Goal: Task Accomplishment & Management: Use online tool/utility

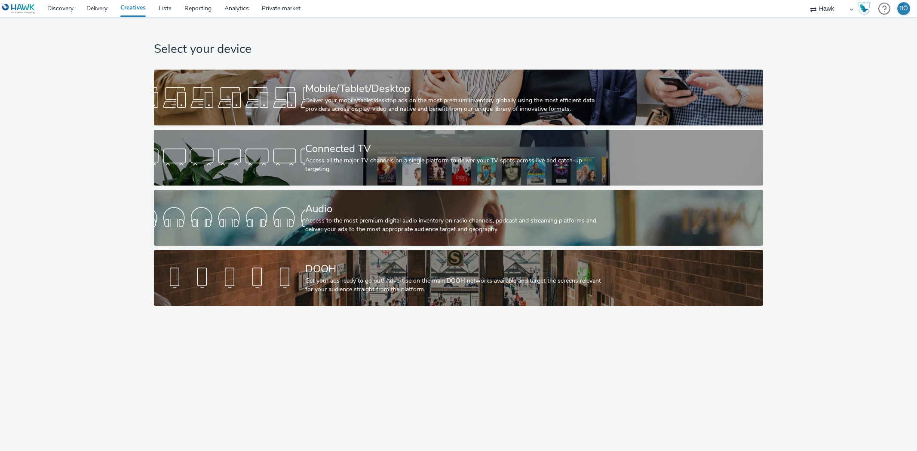
select select "11a7df10-284f-415c-b52a-427acf4c31ae"
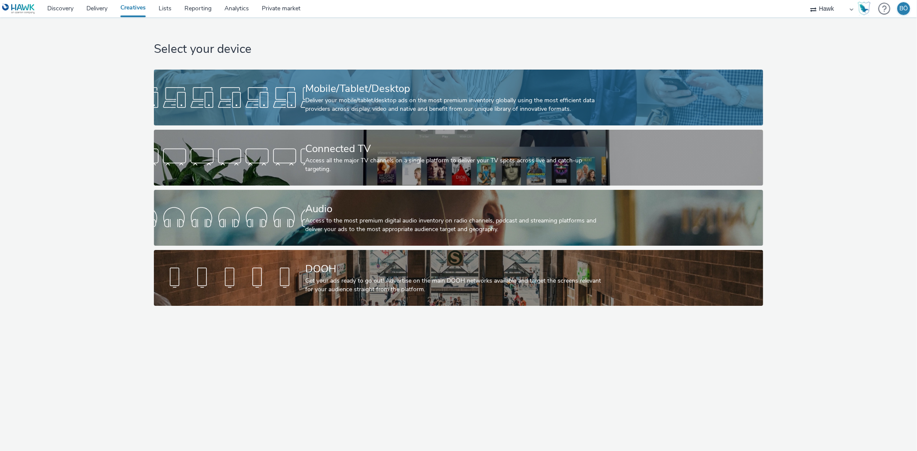
click at [364, 87] on div "Mobile/Tablet/Desktop" at bounding box center [456, 88] width 303 height 15
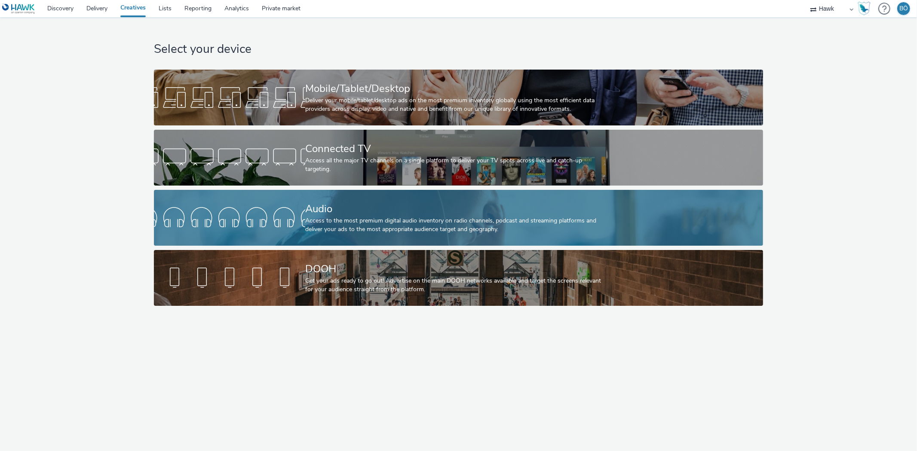
click at [383, 222] on div "Access to the most premium digital audio inventory on radio channels, podcast a…" at bounding box center [456, 226] width 303 height 18
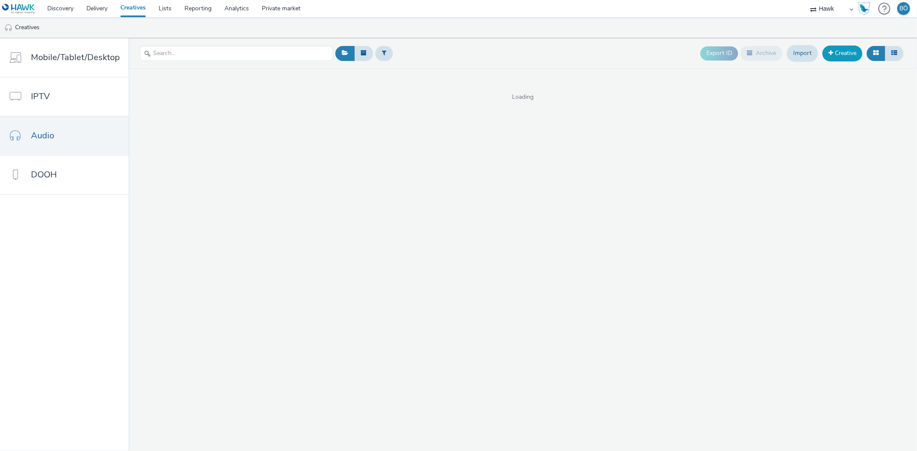
click at [845, 52] on link "Creative" at bounding box center [843, 53] width 40 height 15
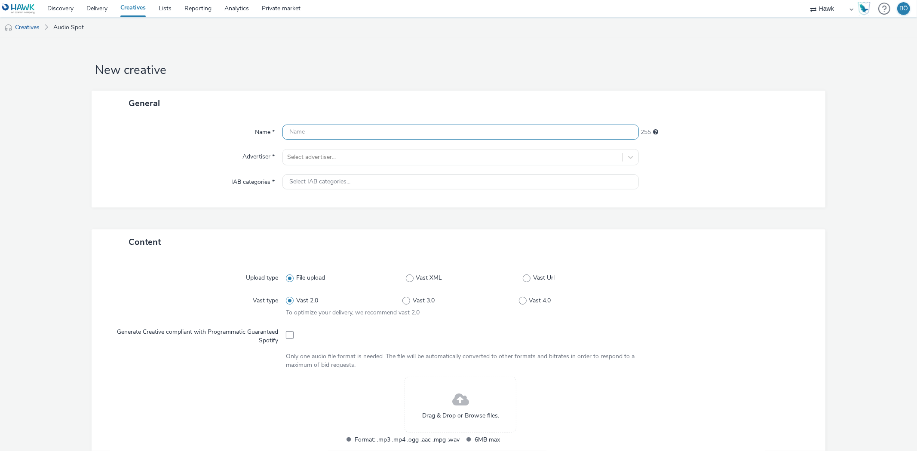
click at [352, 128] on input "text" at bounding box center [461, 132] width 356 height 15
click at [334, 156] on div "Name * 255 Advertiser * Select advertiser... IAB categories * Select IAB catego…" at bounding box center [459, 162] width 734 height 92
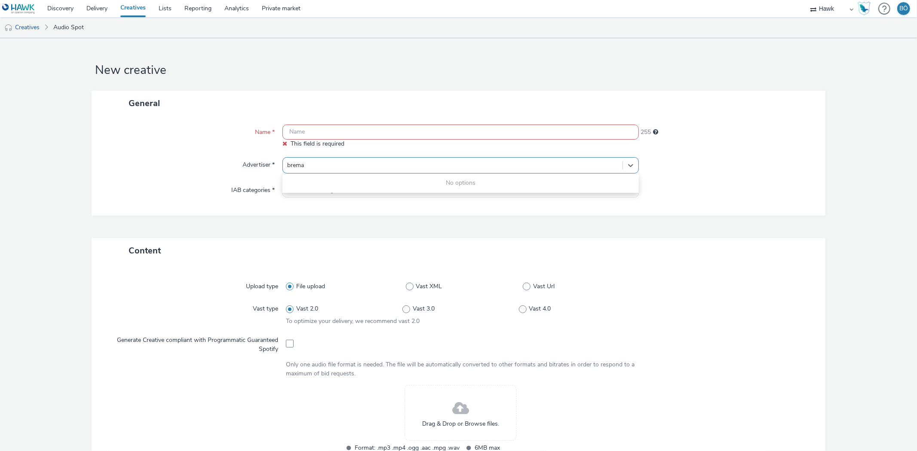
type input "brema"
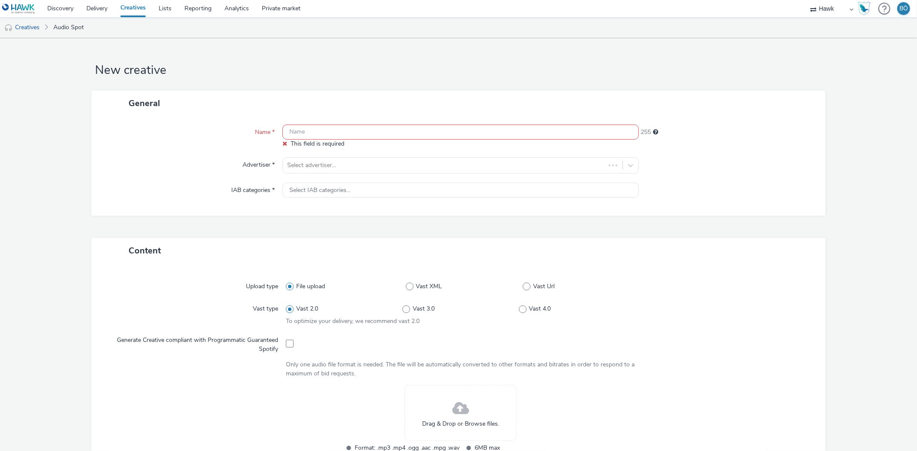
click at [187, 173] on div "Advertiser *" at bounding box center [191, 165] width 182 height 16
click at [86, 8] on link "Delivery" at bounding box center [97, 8] width 34 height 17
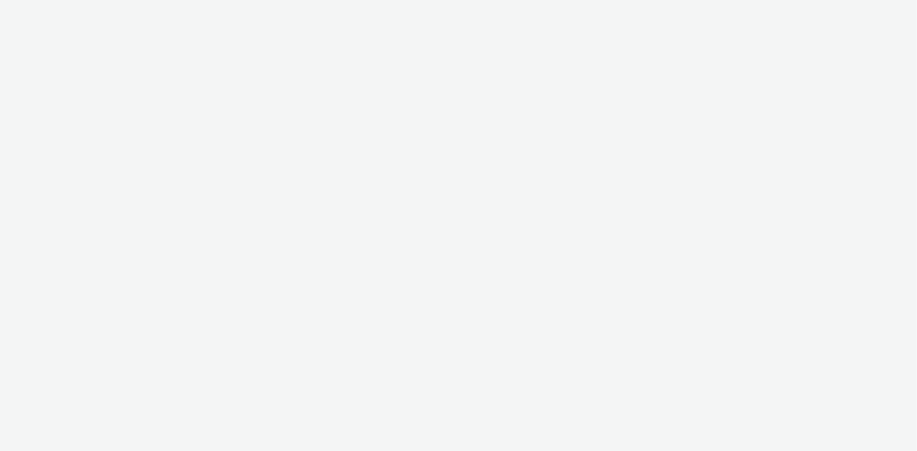
select select "ac009755-aa48-4799-8050-7a339a378eb8"
select select "79162ed7-0017-4339-93b0-3399b708648f"
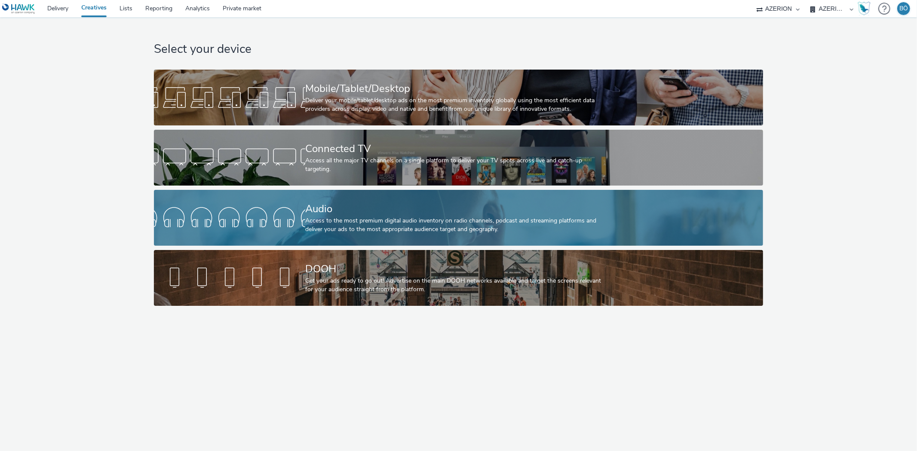
click at [402, 224] on div "Access to the most premium digital audio inventory on radio channels, podcast a…" at bounding box center [456, 226] width 303 height 18
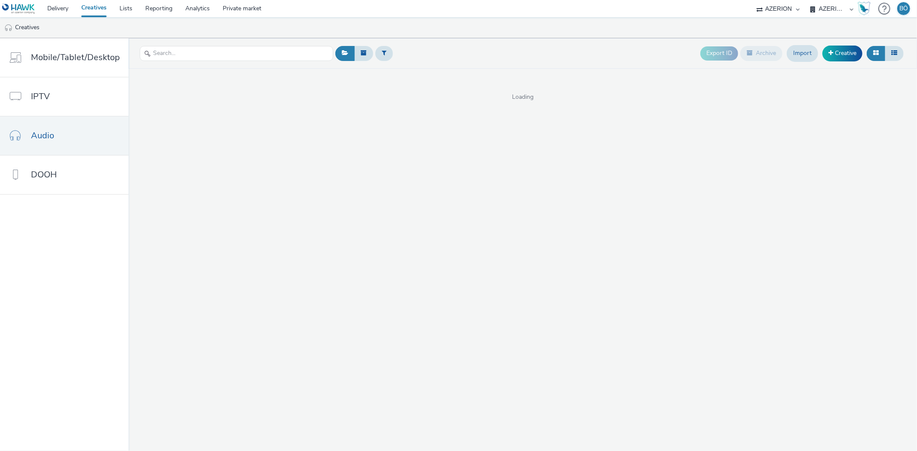
click at [862, 48] on div "Export ID Archive Import Creative" at bounding box center [803, 53] width 206 height 21
click at [849, 52] on link "Creative" at bounding box center [843, 53] width 40 height 15
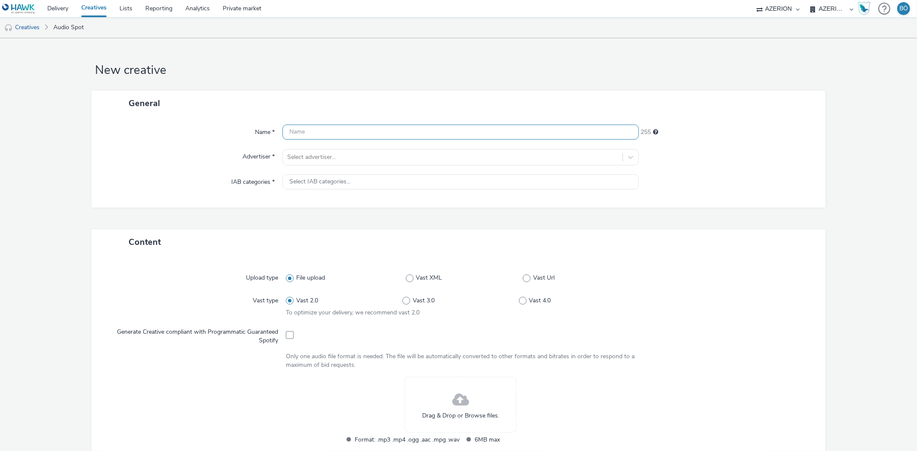
click at [386, 135] on input "text" at bounding box center [461, 132] width 356 height 15
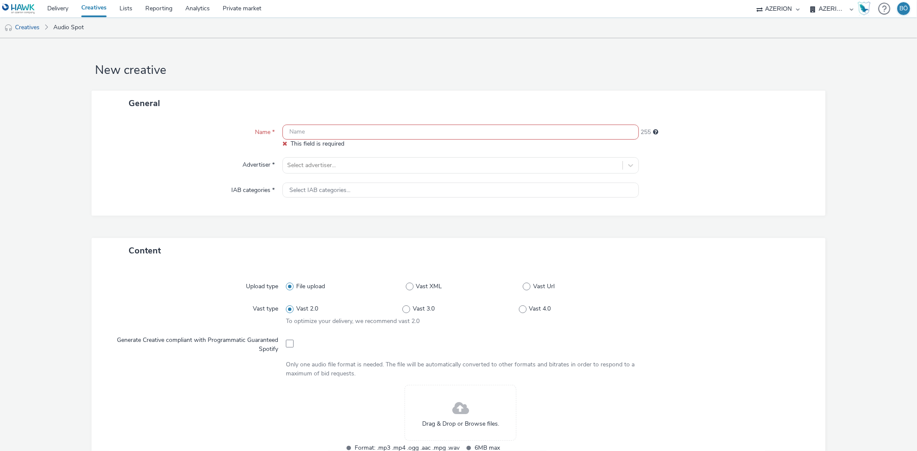
click at [508, 49] on form "New creative General Name * This field is required 255 Advertiser * Select adve…" at bounding box center [458, 369] width 917 height 662
drag, startPoint x: 128, startPoint y: 147, endPoint x: 166, endPoint y: 149, distance: 38.3
click at [128, 147] on div "Name *" at bounding box center [191, 137] width 182 height 24
click at [340, 129] on input "text" at bounding box center [461, 132] width 356 height 15
paste input "FPV INDUSTRIES 120925 v2"
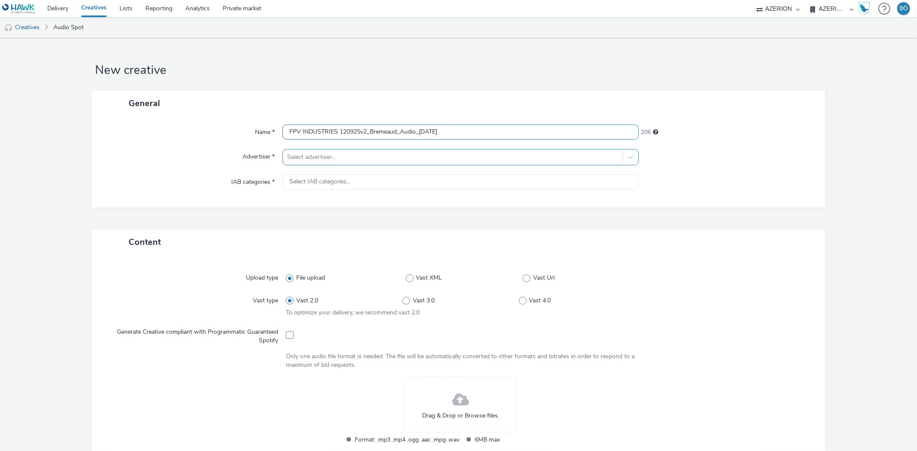
type input "FPV INDUSTRIES 120925v2_Bremeaud_Audio_18.09.2025"
click at [350, 151] on div "Select advertiser... b" at bounding box center [452, 157] width 339 height 14
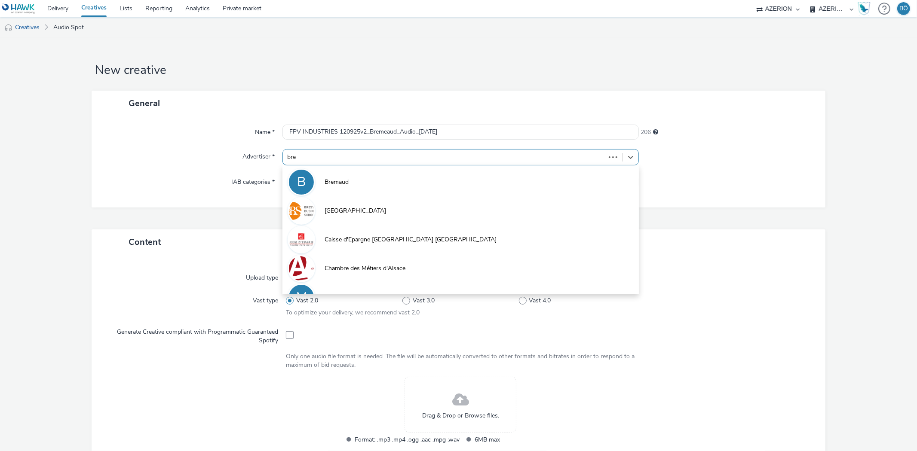
type input "[PERSON_NAME]"
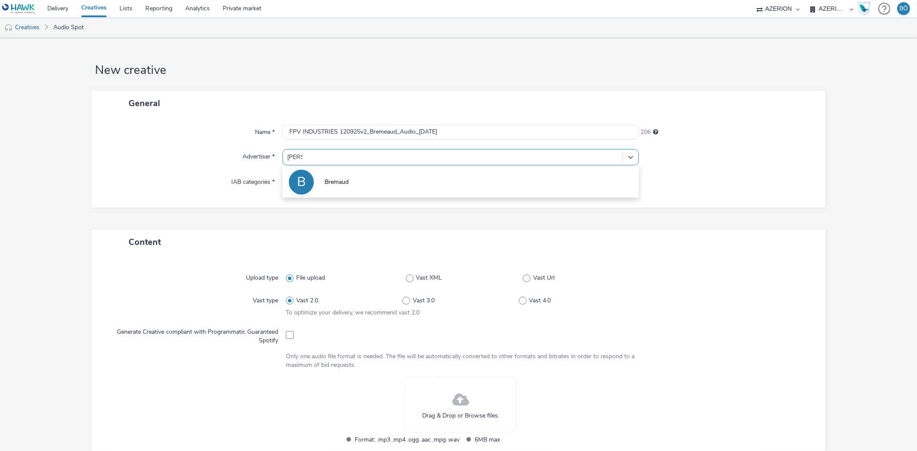
click at [342, 182] on span "Bremaud" at bounding box center [337, 182] width 24 height 9
type input "http://bremaud.com"
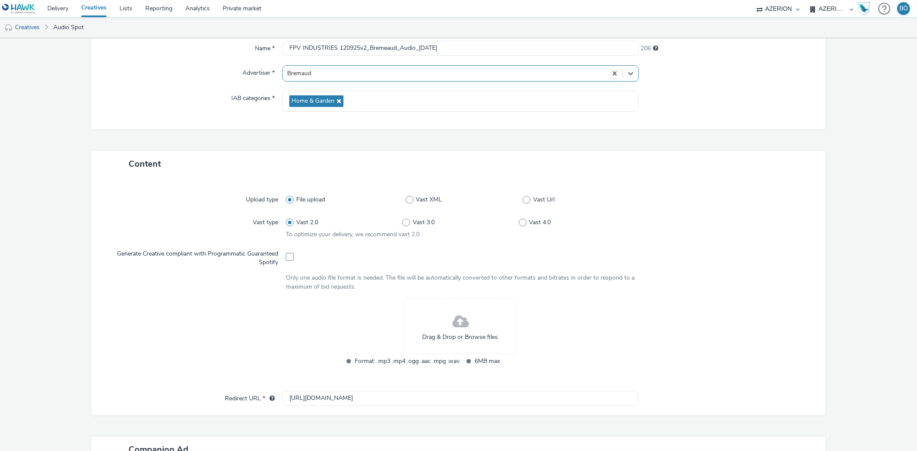
scroll to position [245, 0]
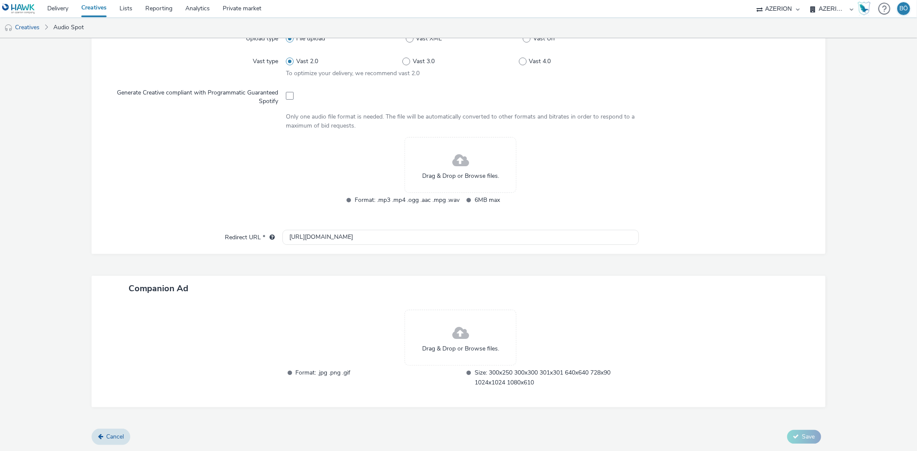
click at [453, 171] on span at bounding box center [460, 161] width 17 height 23
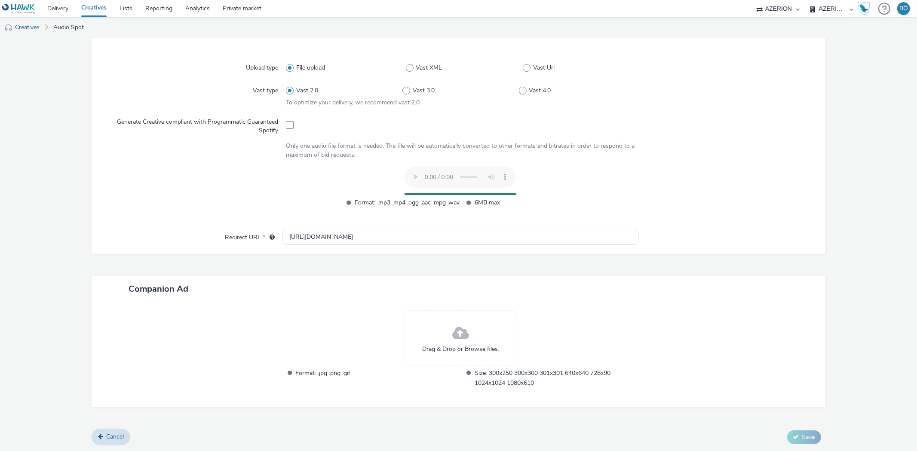
scroll to position [199, 0]
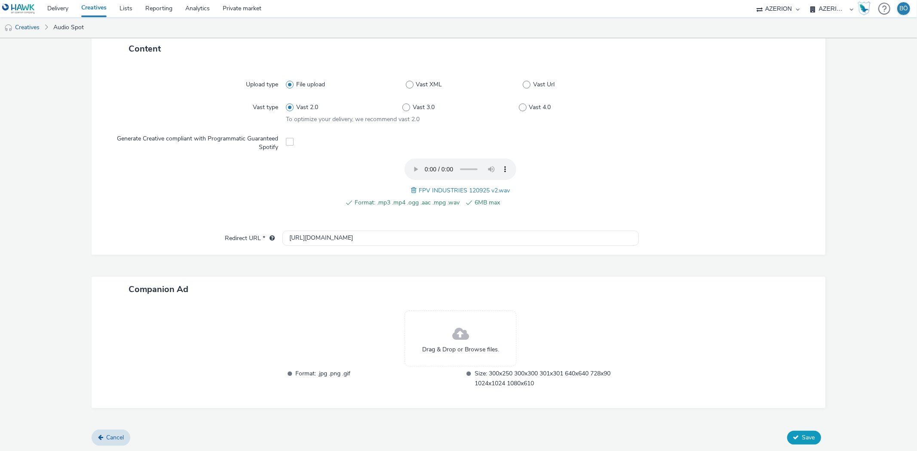
click at [802, 437] on span "Save" at bounding box center [808, 438] width 13 height 8
